Goal: Task Accomplishment & Management: Complete application form

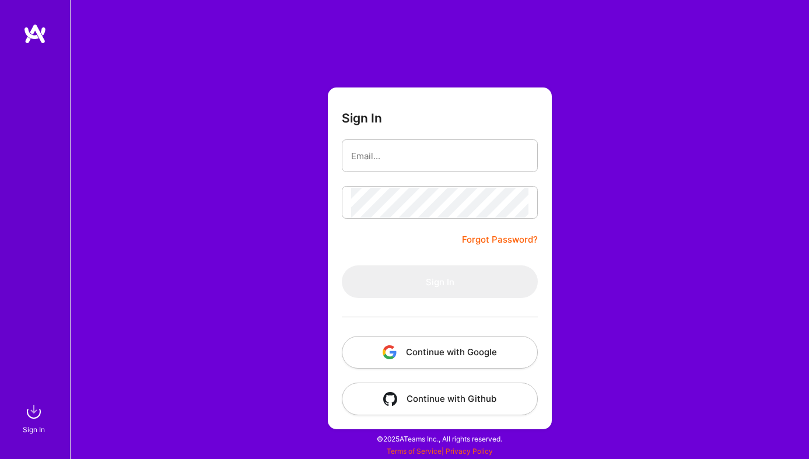
click at [500, 362] on button "Continue with Google" at bounding box center [440, 352] width 196 height 33
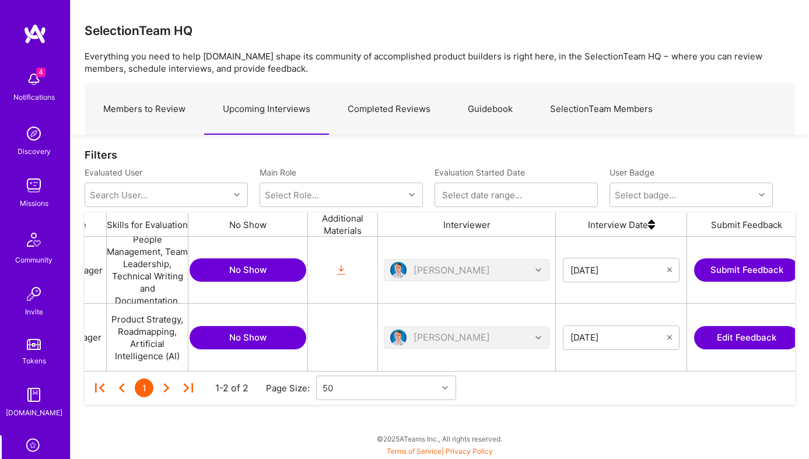
scroll to position [0, 398]
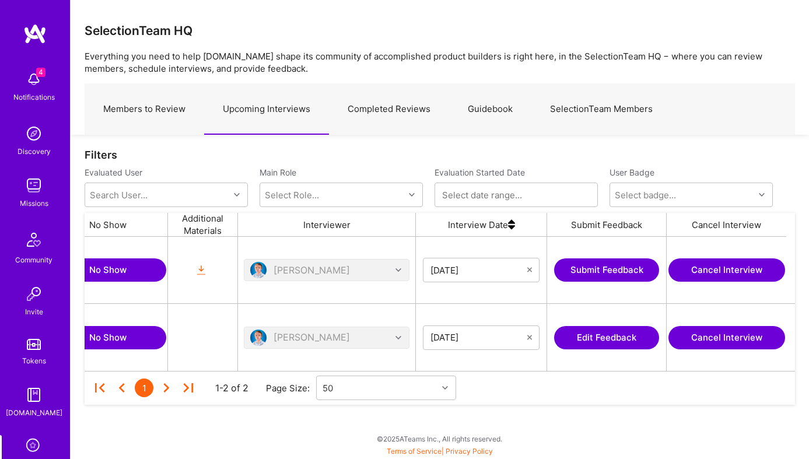
click at [600, 267] on button "Submit Feedback" at bounding box center [606, 269] width 105 height 23
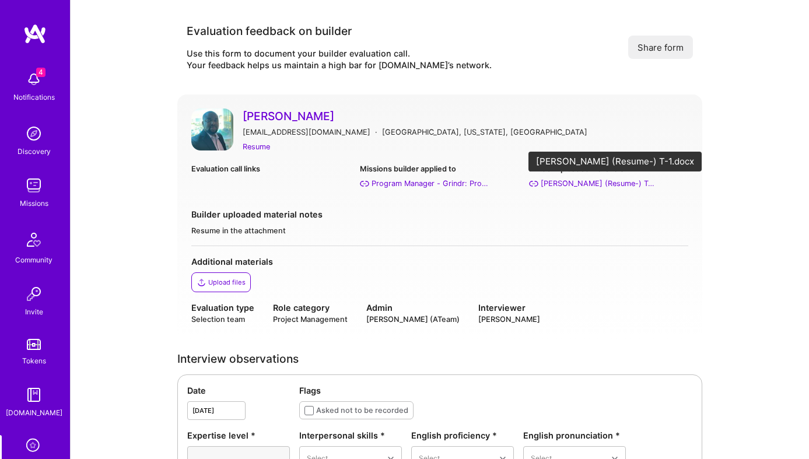
click at [589, 184] on div "Padmore Ayim (Resume-) T-1.docx" at bounding box center [599, 183] width 117 height 12
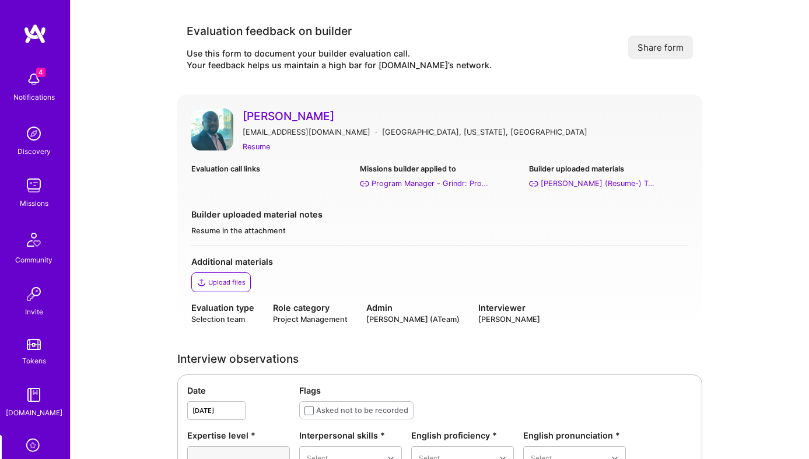
click at [215, 125] on img at bounding box center [212, 129] width 42 height 42
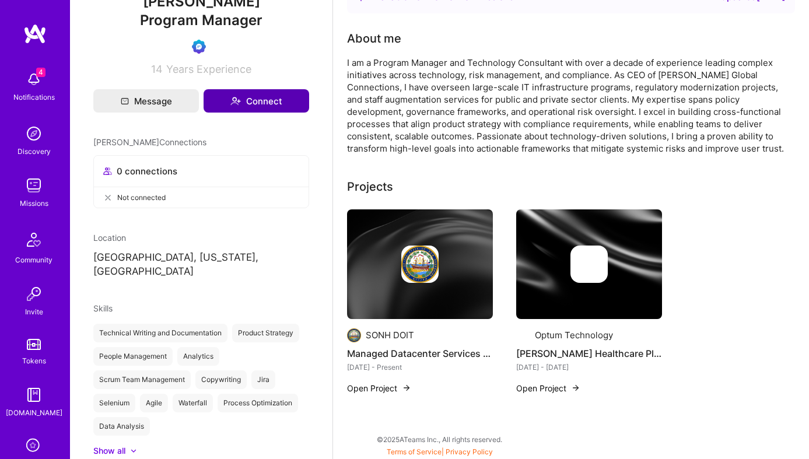
scroll to position [171, 0]
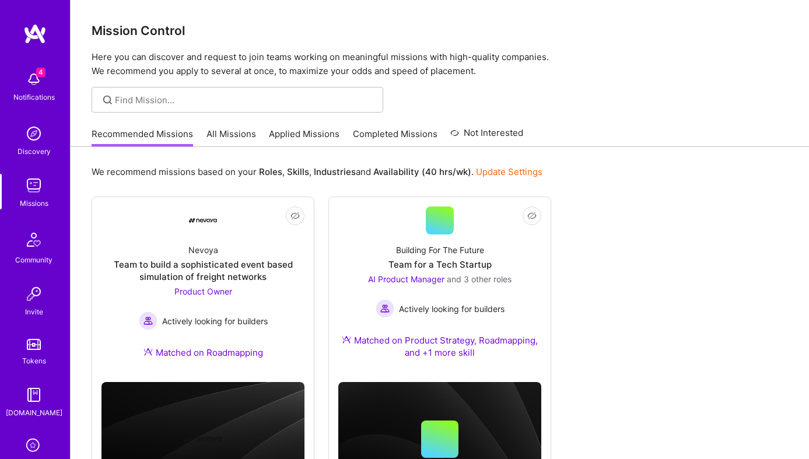
scroll to position [73, 0]
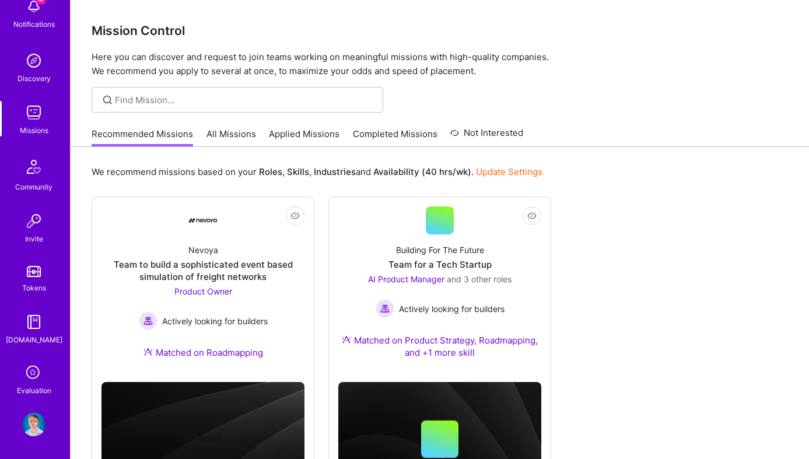
click at [34, 422] on img at bounding box center [33, 424] width 23 height 23
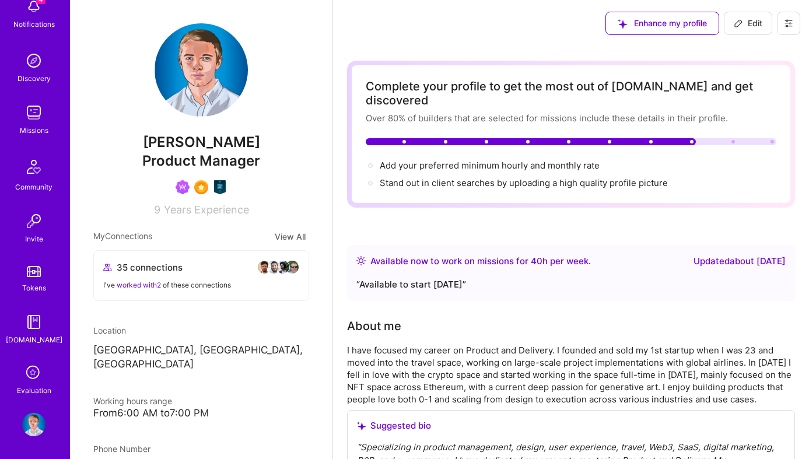
click at [788, 17] on button at bounding box center [788, 23] width 23 height 23
click at [764, 72] on button "Payment method" at bounding box center [756, 80] width 87 height 30
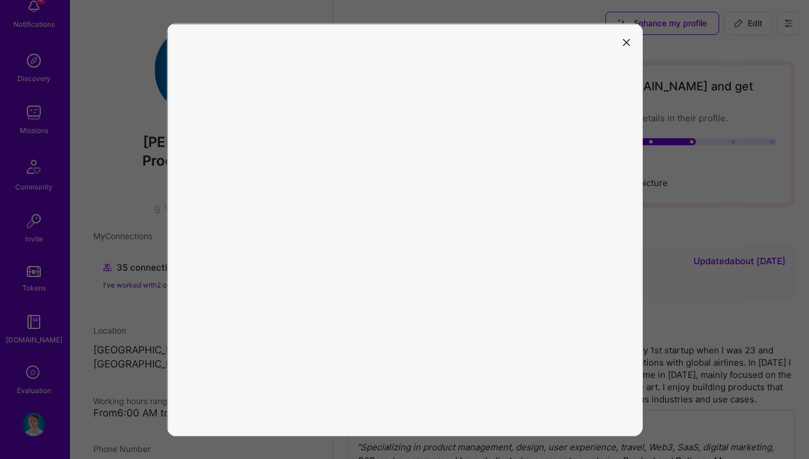
click at [625, 40] on icon "modal" at bounding box center [626, 42] width 7 height 7
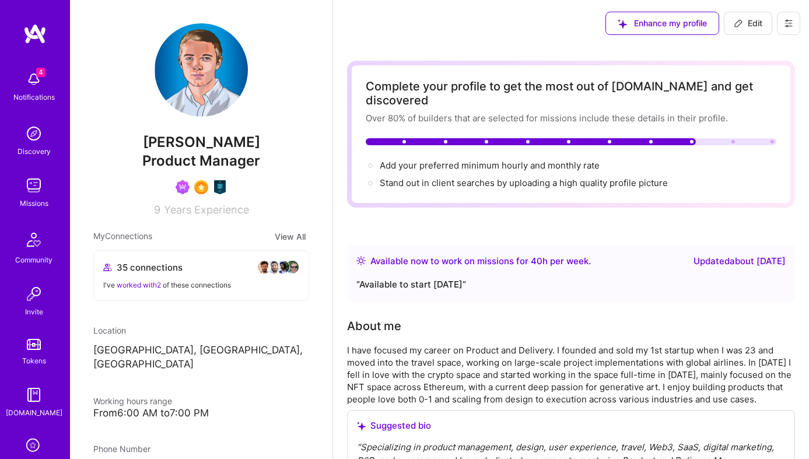
click at [787, 24] on icon at bounding box center [788, 23] width 9 height 9
click at [759, 79] on button "Payment method" at bounding box center [756, 80] width 87 height 30
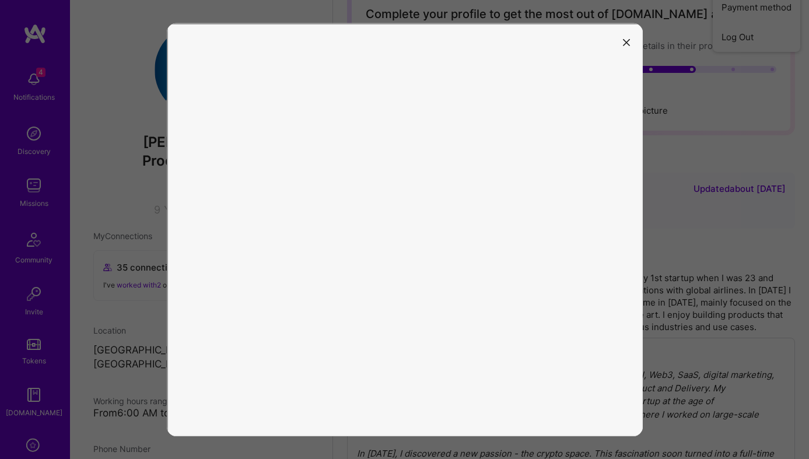
scroll to position [82, 0]
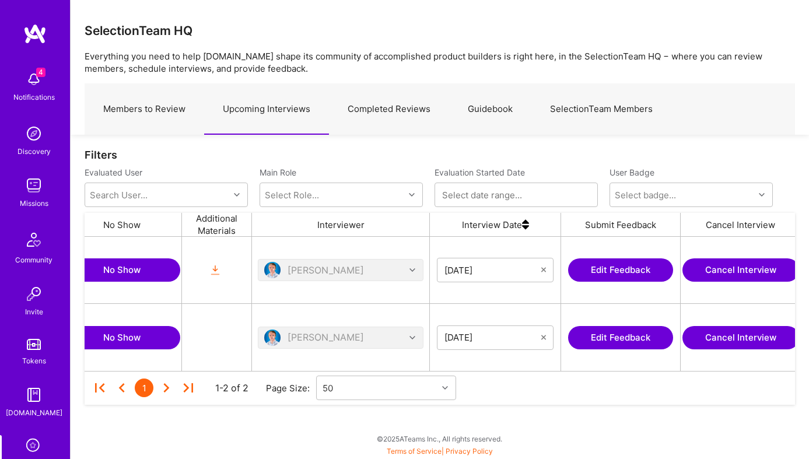
scroll to position [0, 398]
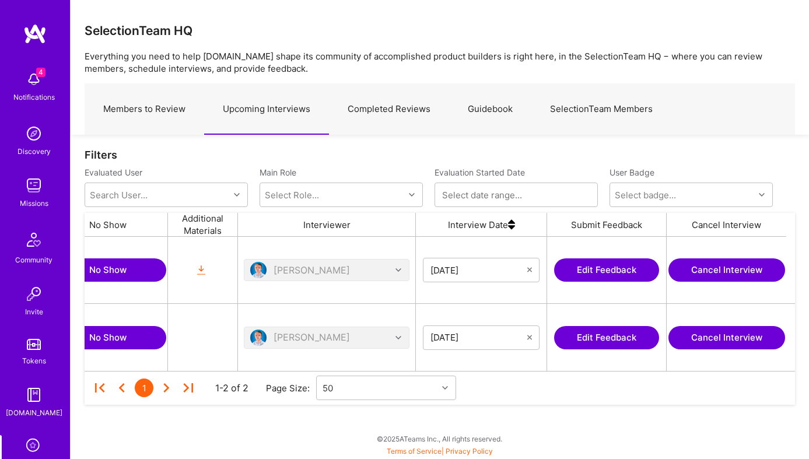
click at [619, 267] on button "Edit Feedback" at bounding box center [606, 269] width 105 height 23
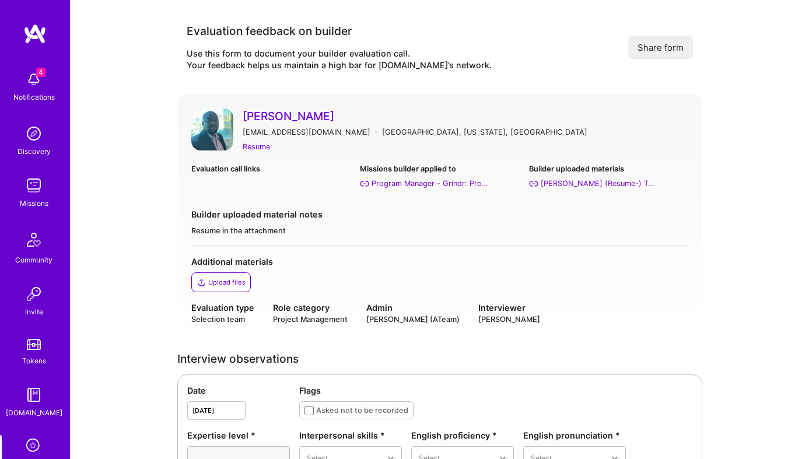
click at [680, 265] on div "Additional materials" at bounding box center [439, 261] width 497 height 12
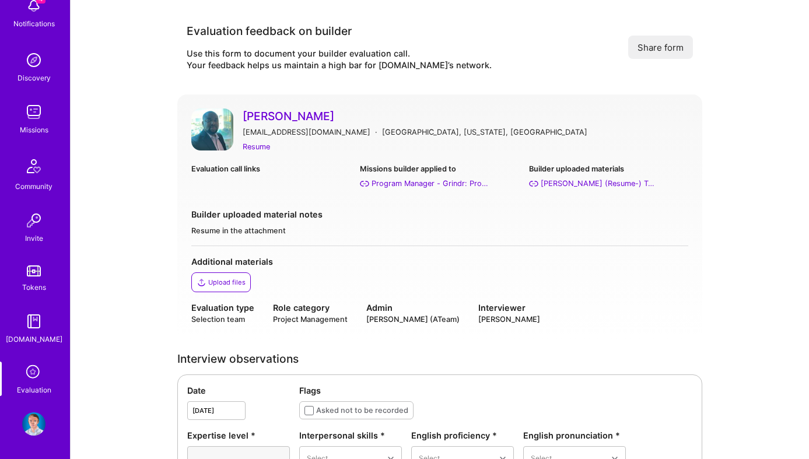
click at [36, 377] on icon at bounding box center [34, 373] width 22 height 22
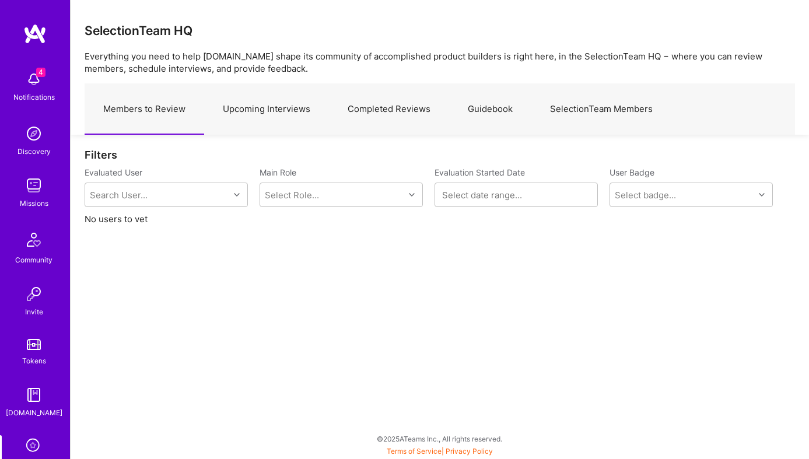
click at [285, 100] on link "Upcoming Interviews" at bounding box center [266, 109] width 125 height 51
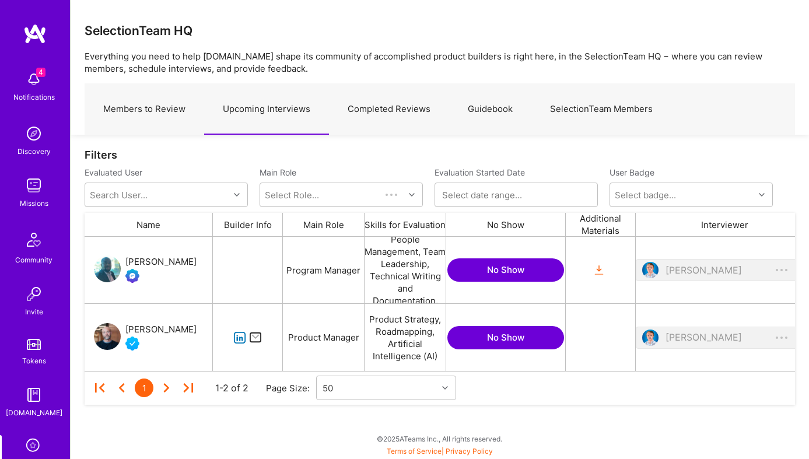
scroll to position [134, 710]
click at [521, 267] on button "No Show" at bounding box center [505, 269] width 117 height 23
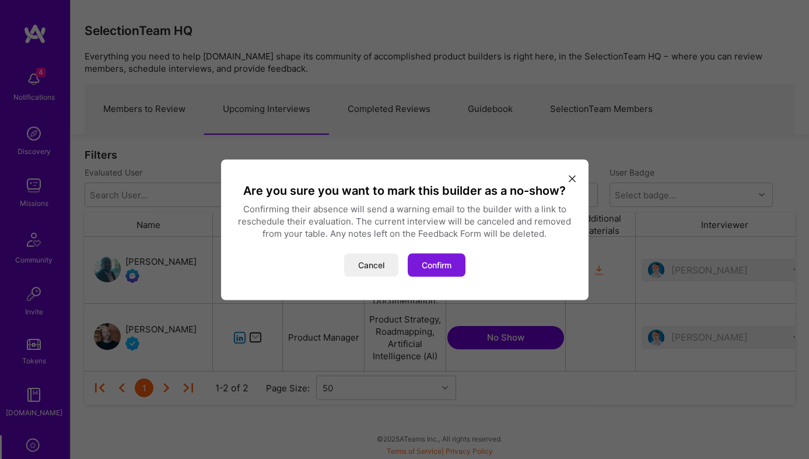
click at [458, 261] on button "Confirm" at bounding box center [437, 264] width 58 height 23
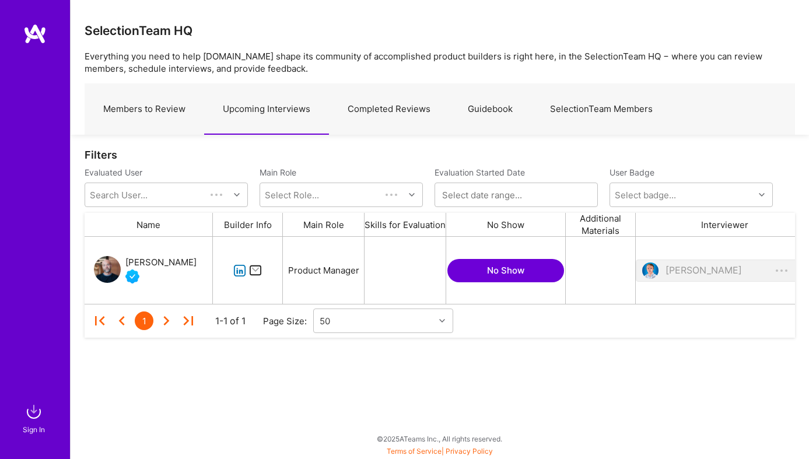
scroll to position [67, 710]
